Goal: Download file/media

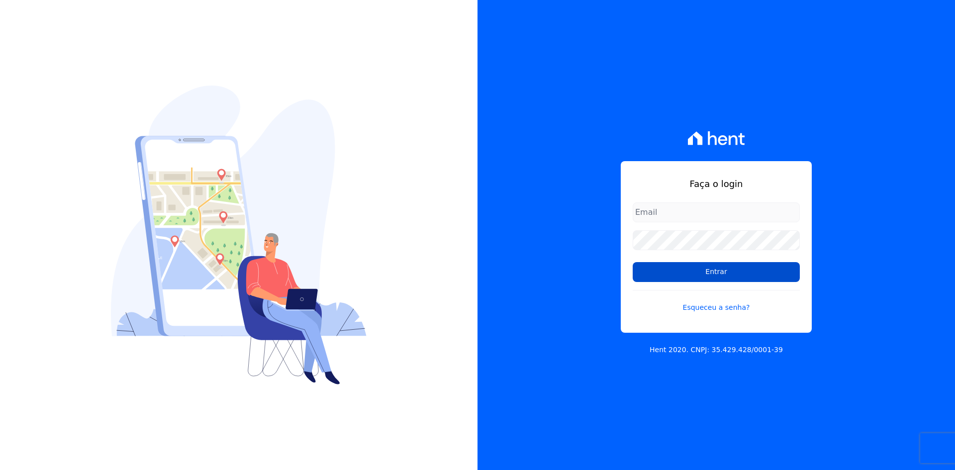
type input "[EMAIL_ADDRESS][DOMAIN_NAME]"
click at [722, 274] on input "Entrar" at bounding box center [716, 272] width 167 height 20
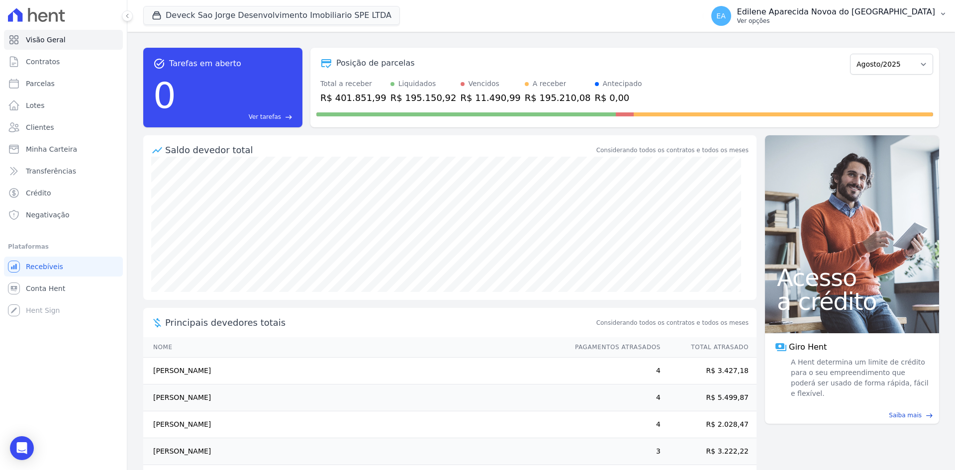
click at [792, 22] on p "Ver opções" at bounding box center [836, 21] width 198 height 8
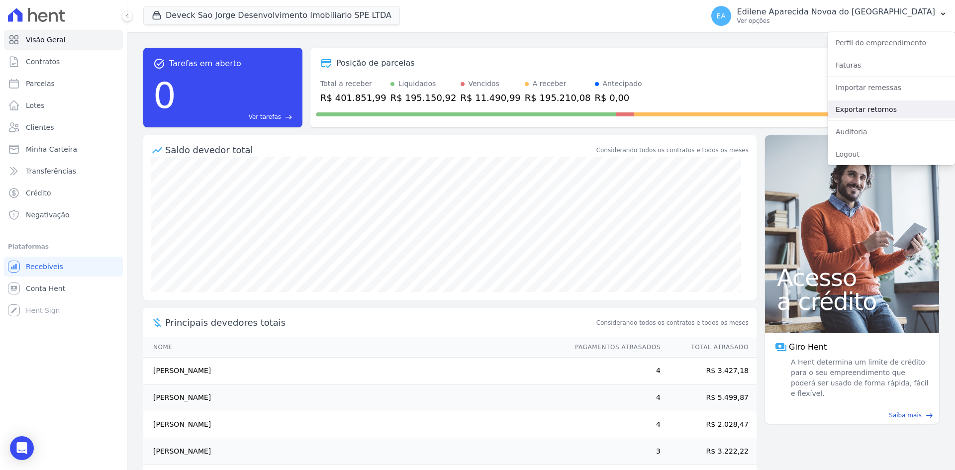
click at [862, 110] on link "Exportar retornos" at bounding box center [891, 109] width 127 height 18
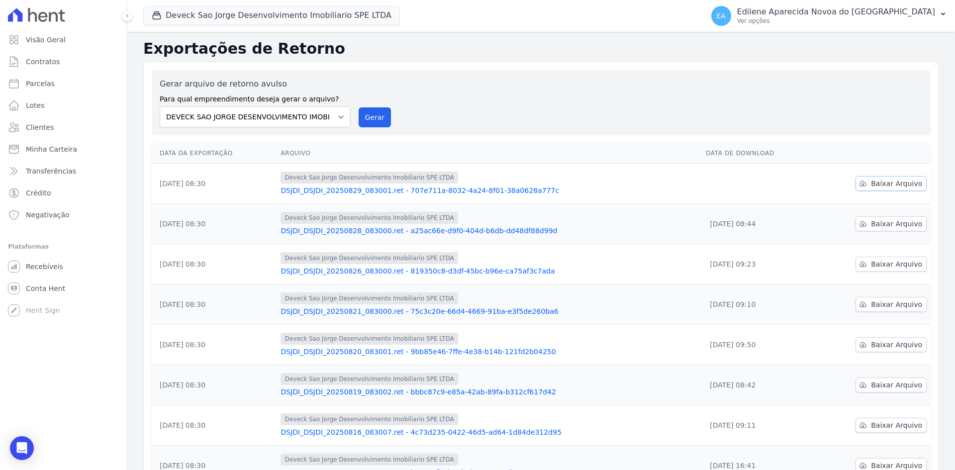
click at [897, 186] on span "Baixar Arquivo" at bounding box center [896, 184] width 51 height 10
